Goal: Transaction & Acquisition: Purchase product/service

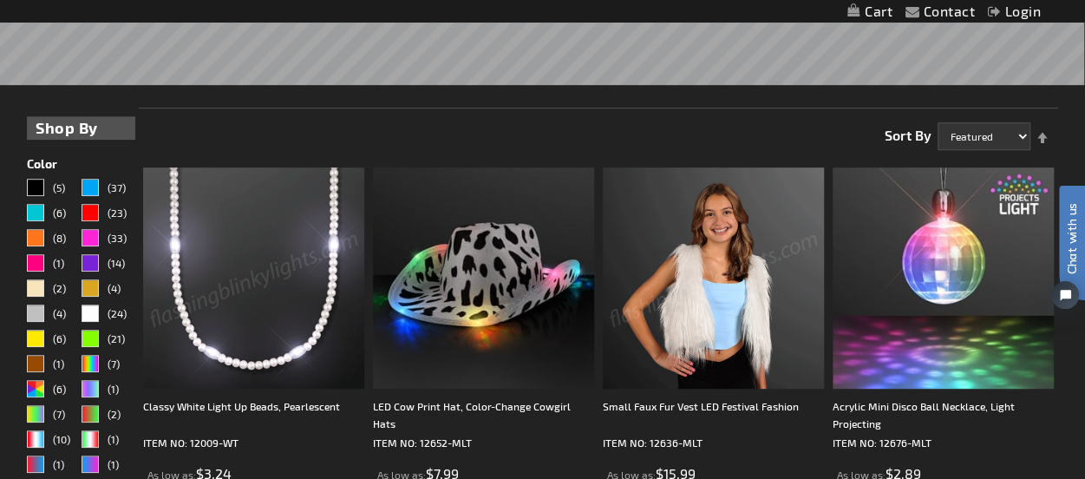
scroll to position [340, 0]
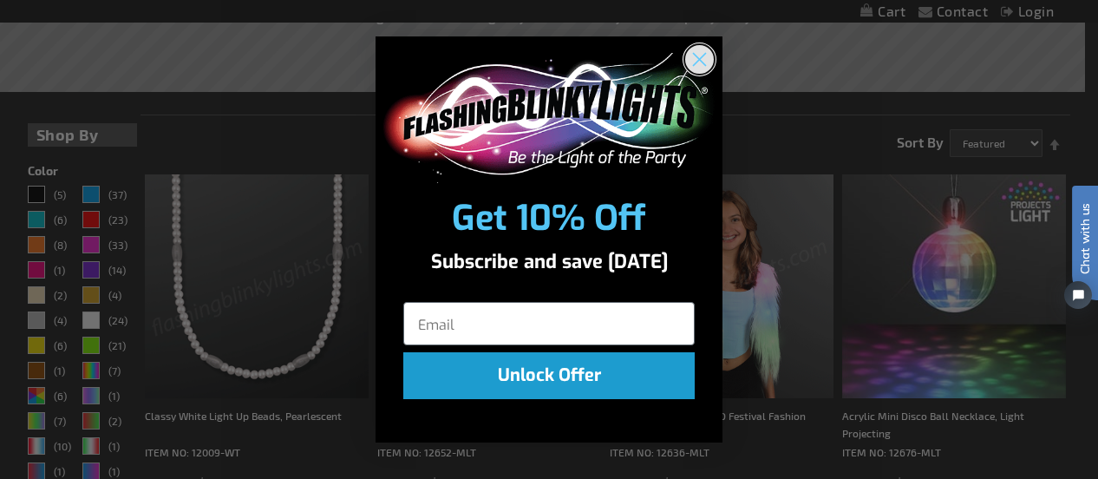
click at [710, 58] on circle "Close dialog" at bounding box center [699, 58] width 29 height 29
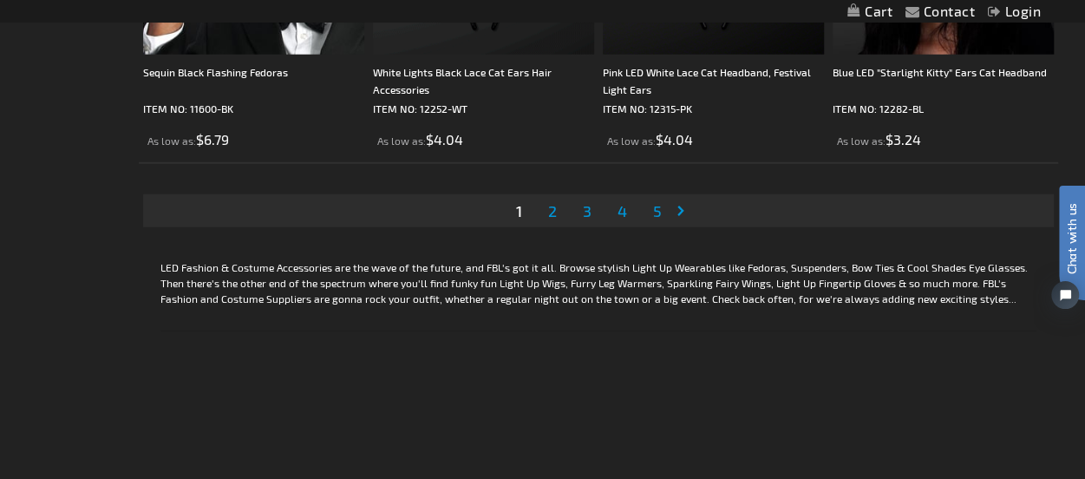
scroll to position [5431, 0]
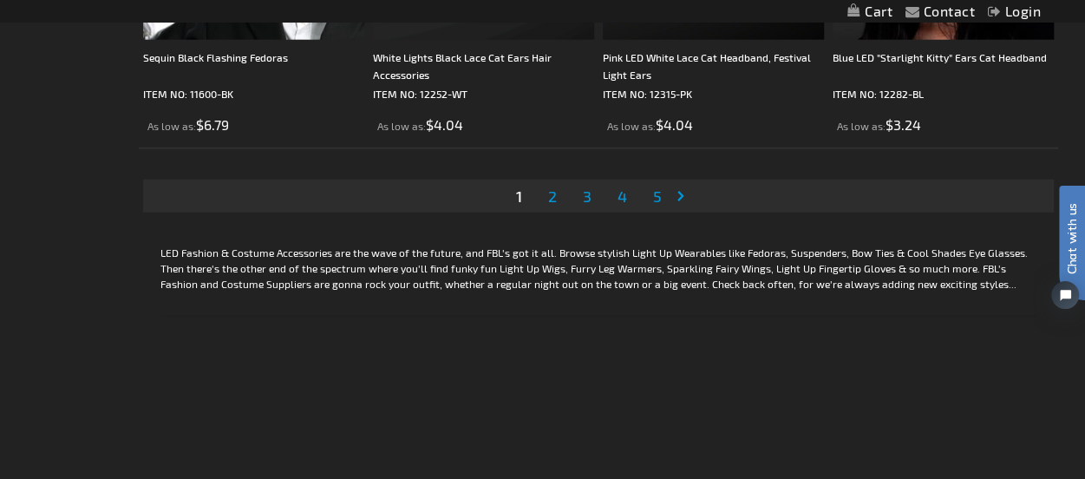
click at [552, 195] on span "2" at bounding box center [552, 195] width 9 height 19
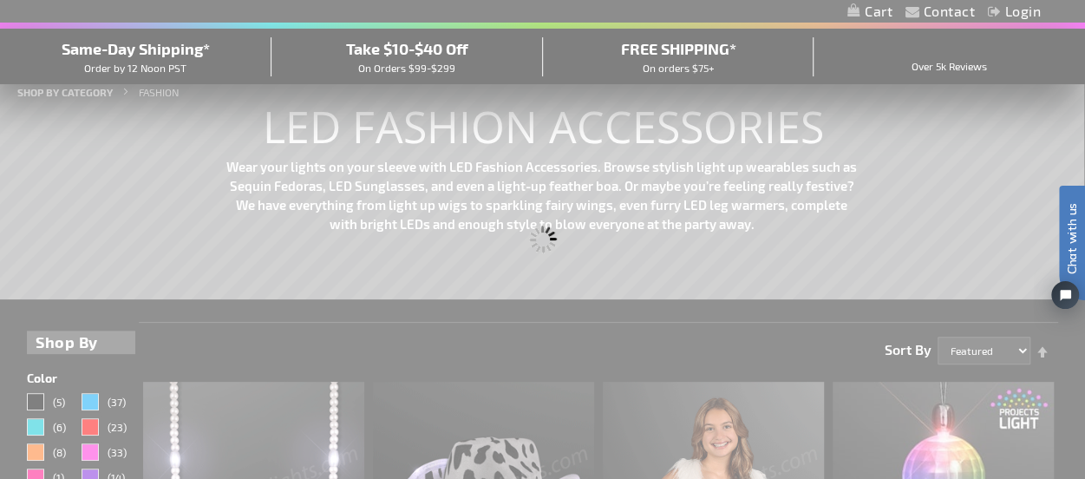
scroll to position [57, 0]
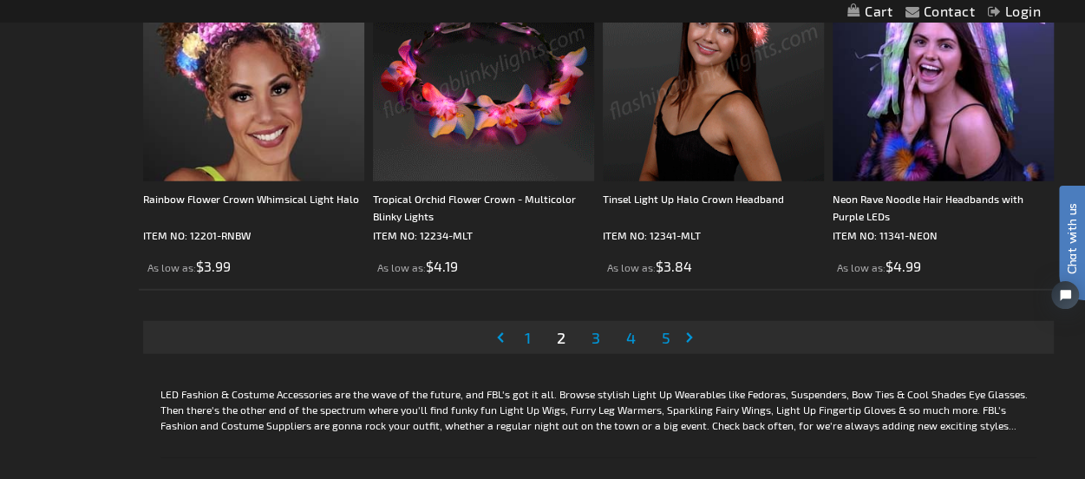
scroll to position [5319, 0]
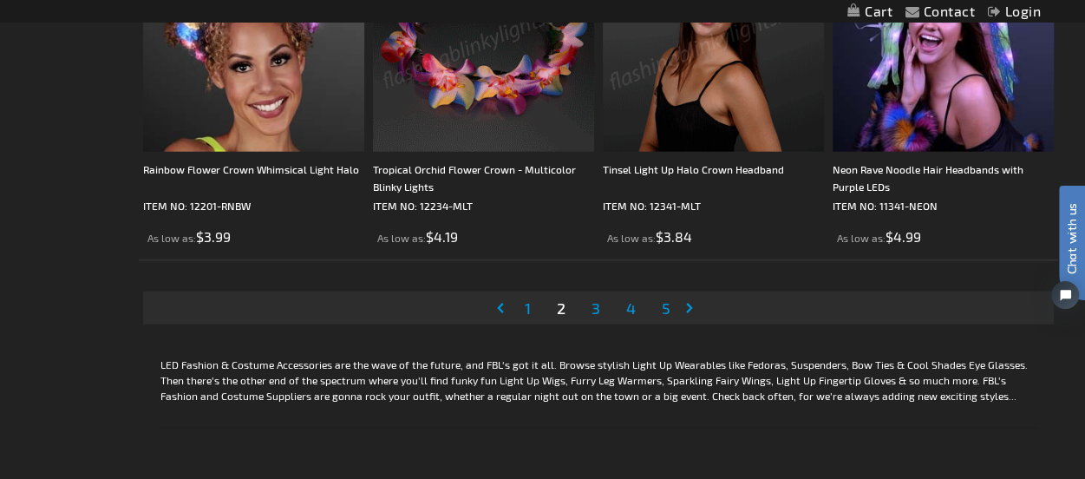
click at [590, 304] on link "Page 3" at bounding box center [596, 308] width 16 height 26
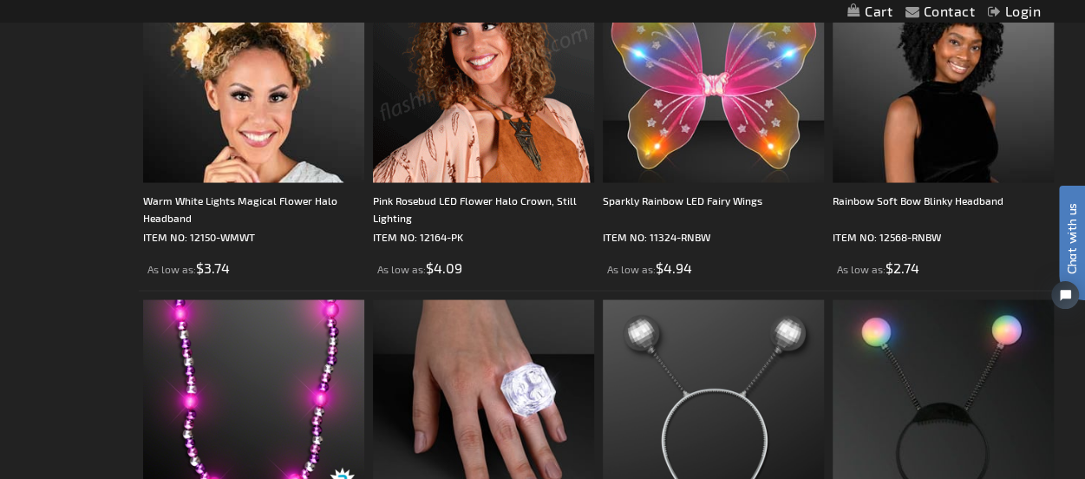
scroll to position [1403, 0]
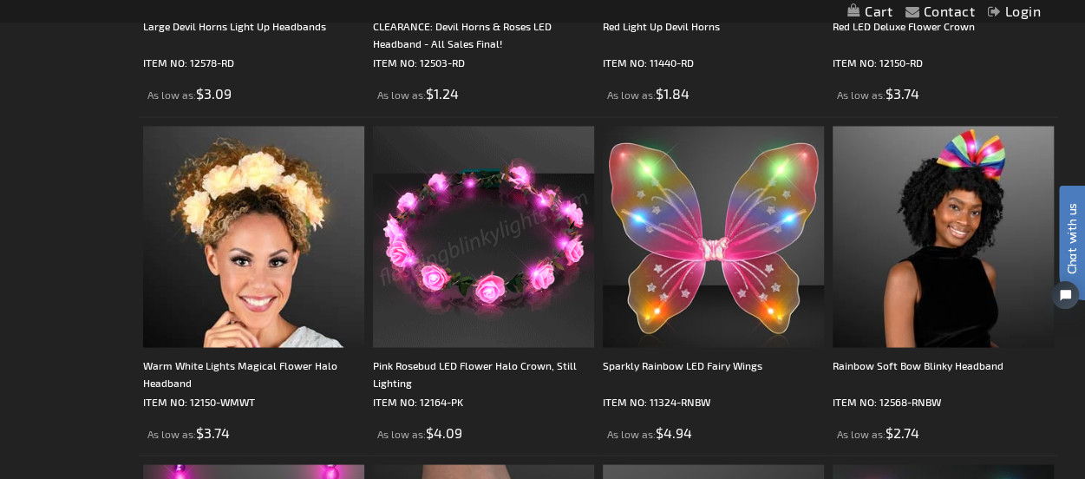
click at [487, 224] on img at bounding box center [483, 236] width 221 height 221
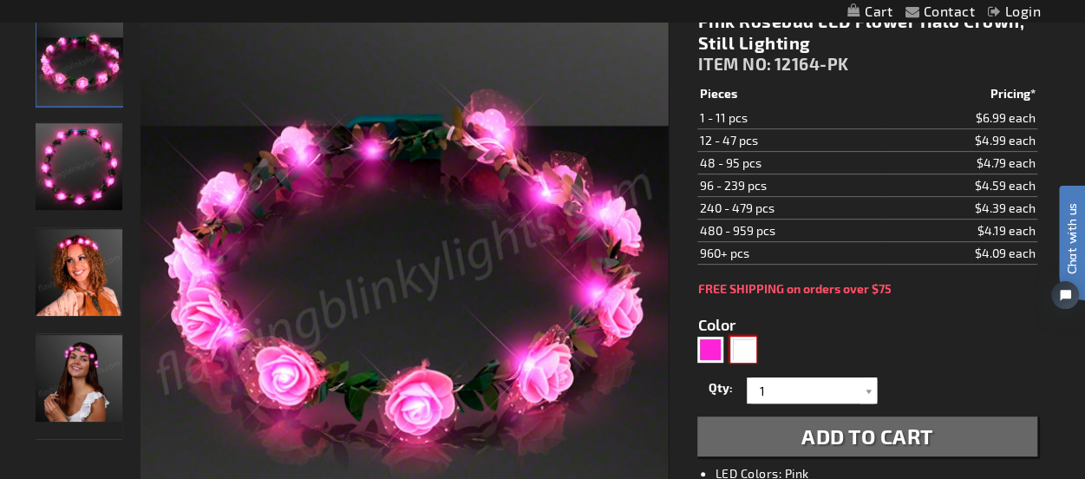
click at [739, 349] on div "White" at bounding box center [743, 349] width 26 height 26
type input "5646"
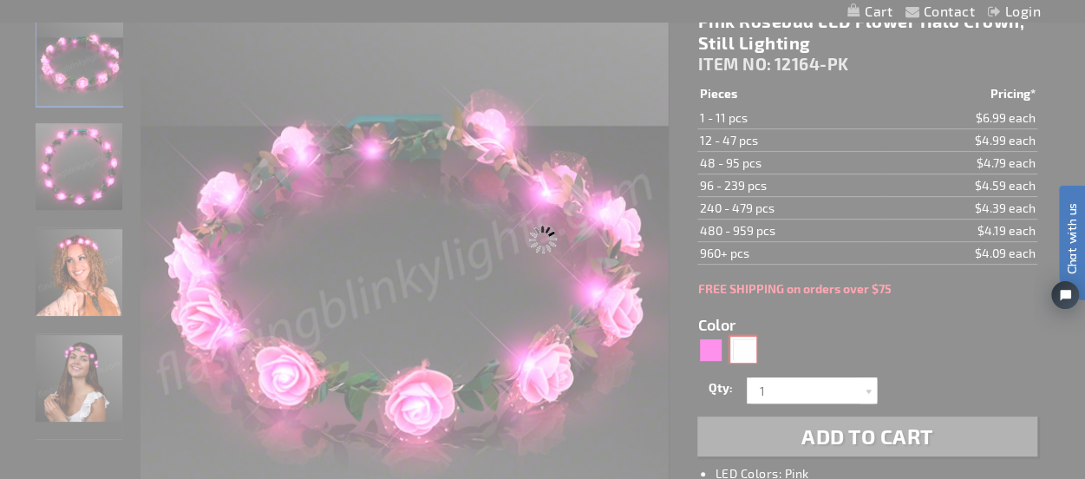
type input "12164-WT"
type input "Customize - White Rosebud Flower Crown, Steady Cool White LEDs - ITEM NO: 12164…"
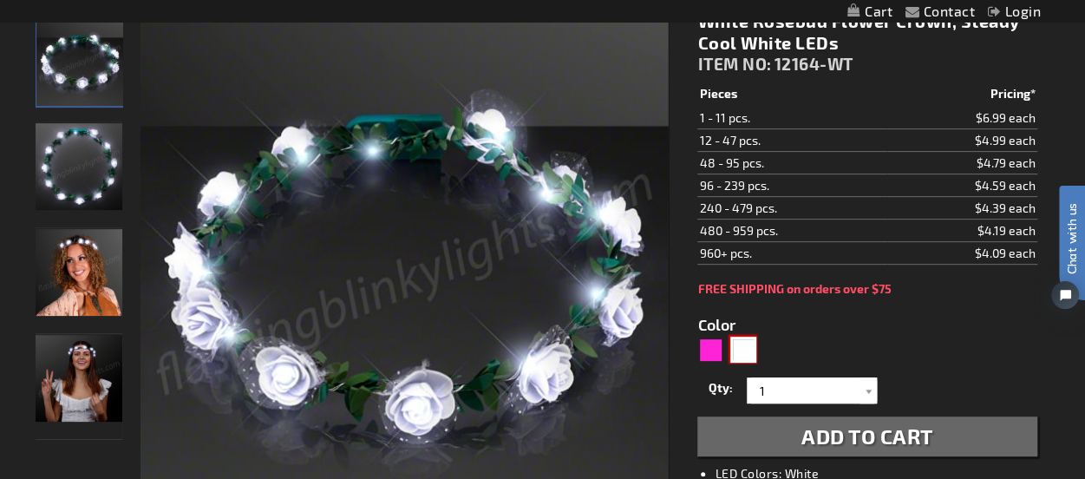
click at [85, 149] on img at bounding box center [79, 166] width 87 height 87
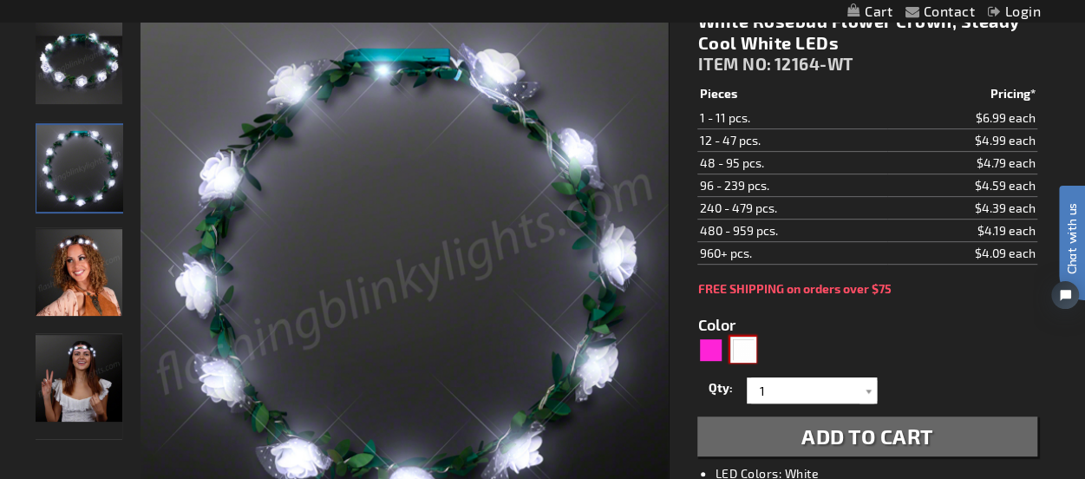
click at [80, 268] on img at bounding box center [79, 272] width 87 height 87
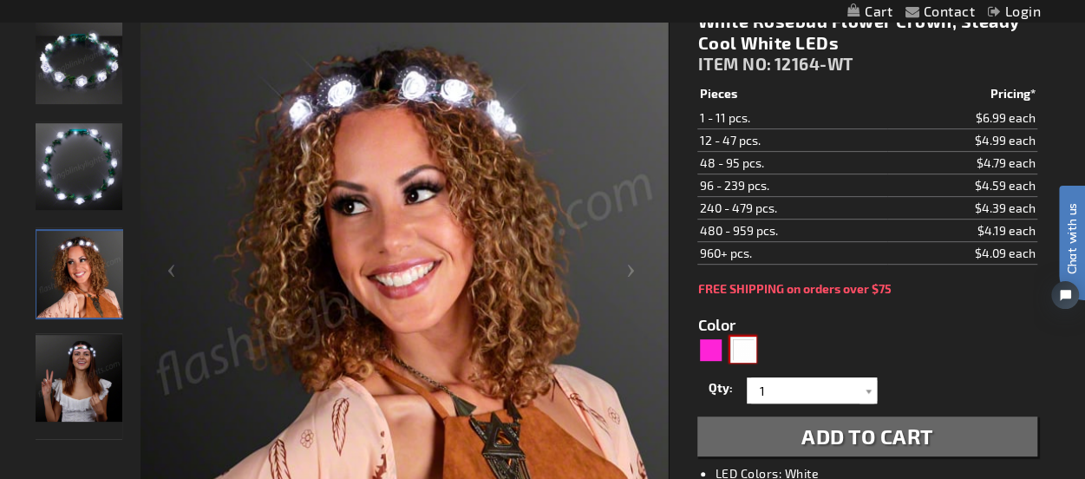
click at [68, 377] on img at bounding box center [79, 378] width 87 height 87
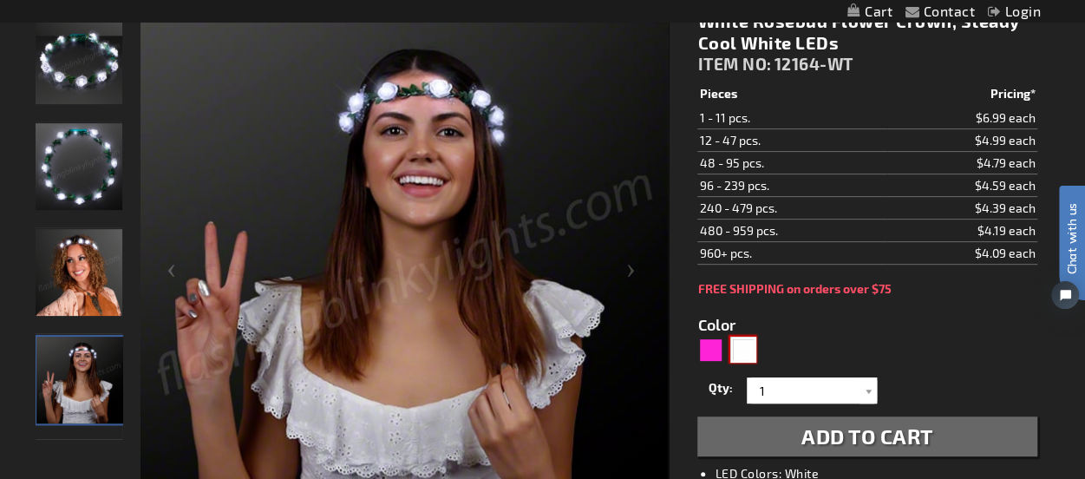
click at [104, 270] on img at bounding box center [79, 272] width 87 height 87
